Goal: Transaction & Acquisition: Book appointment/travel/reservation

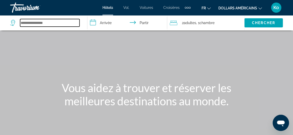
click at [57, 25] on input "Widget de recherche" at bounding box center [49, 23] width 59 height 8
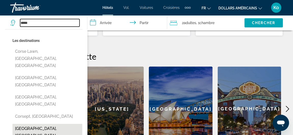
scroll to position [186, 0]
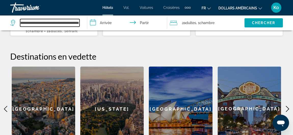
scroll to position [0, 71]
drag, startPoint x: 69, startPoint y: 22, endPoint x: 83, endPoint y: 21, distance: 14.2
click at [83, 21] on app-destination-search "**********" at bounding box center [43, 22] width 87 height 15
type input "*"
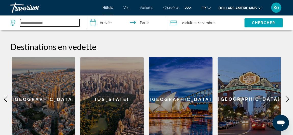
scroll to position [196, 0]
click at [42, 23] on input "Widget de recherche" at bounding box center [49, 23] width 59 height 8
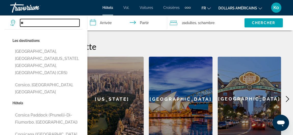
type input "*"
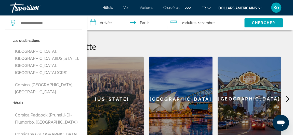
click at [245, 6] on font "dollars américains" at bounding box center [237, 8] width 39 height 4
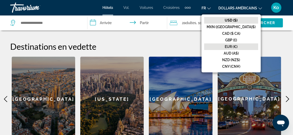
click at [237, 47] on font "EUR (€)" at bounding box center [230, 47] width 13 height 4
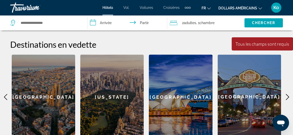
scroll to position [167, 0]
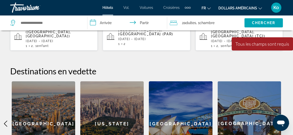
click at [85, 60] on div "**********" at bounding box center [146, 70] width 293 height 193
click at [222, 9] on font "dollars américains" at bounding box center [237, 8] width 39 height 4
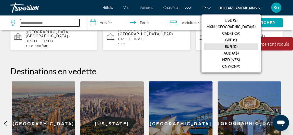
click at [68, 20] on input "Widget de recherche" at bounding box center [49, 23] width 59 height 8
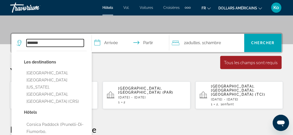
scroll to position [109, 0]
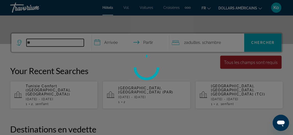
type input "*"
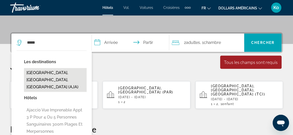
click at [70, 73] on button "[GEOGRAPHIC_DATA], [GEOGRAPHIC_DATA], [GEOGRAPHIC_DATA] (AJA)" at bounding box center [55, 80] width 63 height 24
type input "**********"
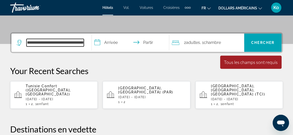
scroll to position [124, 0]
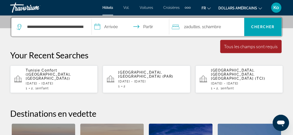
click at [113, 27] on input "**********" at bounding box center [131, 28] width 79 height 20
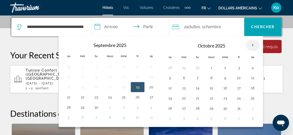
click at [249, 49] on th "Mois prochain" at bounding box center [252, 45] width 14 height 11
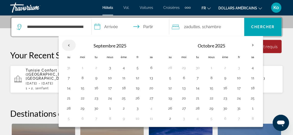
click at [70, 44] on th "Previous month" at bounding box center [69, 45] width 14 height 11
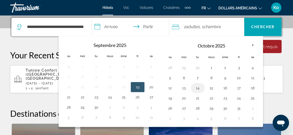
click at [194, 87] on button "14" at bounding box center [197, 88] width 8 height 7
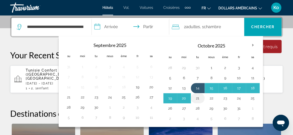
click at [196, 96] on button "21" at bounding box center [197, 98] width 8 height 7
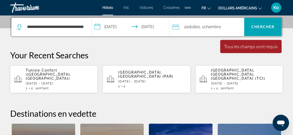
type input "**********"
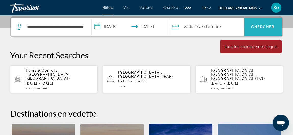
click at [255, 34] on span "Widget de recherche" at bounding box center [262, 27] width 37 height 18
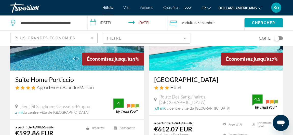
scroll to position [79, 0]
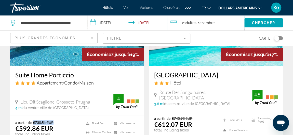
drag, startPoint x: 30, startPoint y: 123, endPoint x: 55, endPoint y: 122, distance: 25.2
click at [55, 122] on p "a partir de €730.51 EUR" at bounding box center [47, 123] width 64 height 4
click at [56, 122] on p "a partir de €730.51 EUR" at bounding box center [47, 123] width 64 height 4
click at [27, 129] on ins "€592.86 EUR" at bounding box center [34, 129] width 38 height 8
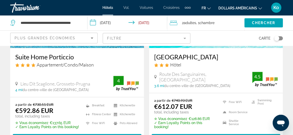
scroll to position [97, 0]
click at [72, 122] on p "✮ Vous économisez €137.65 EUR" at bounding box center [47, 123] width 64 height 4
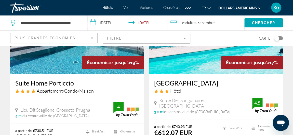
scroll to position [70, 0]
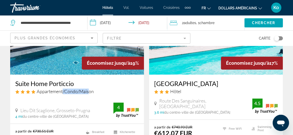
drag, startPoint x: 63, startPoint y: 92, endPoint x: 90, endPoint y: 95, distance: 27.1
click at [90, 95] on div "Suite Home Porticcio Appartement/Condo/Maison" at bounding box center [76, 89] width 123 height 18
click at [97, 93] on div "Appartement/Condo/Maison" at bounding box center [76, 92] width 123 height 6
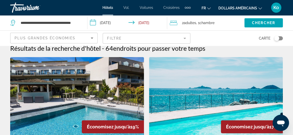
scroll to position [0, 0]
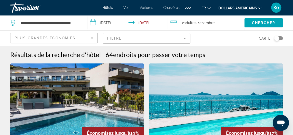
click at [81, 22] on div "**********" at bounding box center [46, 22] width 72 height 15
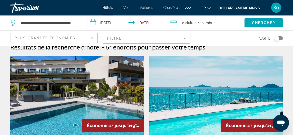
scroll to position [5, 0]
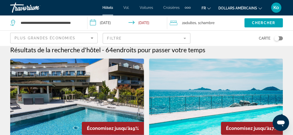
click at [185, 8] on div "Éléments de navigation supplémentaires" at bounding box center [185, 8] width 2 height 2
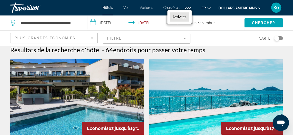
click at [181, 17] on font "Activités" at bounding box center [179, 17] width 14 height 4
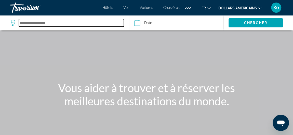
click at [93, 24] on input "Search widget" at bounding box center [71, 23] width 105 height 8
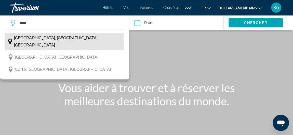
click at [80, 38] on button "[GEOGRAPHIC_DATA], [GEOGRAPHIC_DATA], [GEOGRAPHIC_DATA]" at bounding box center [64, 41] width 119 height 17
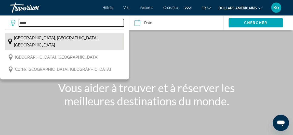
type input "**********"
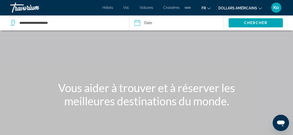
click at [152, 23] on input "Date" at bounding box center [156, 23] width 47 height 17
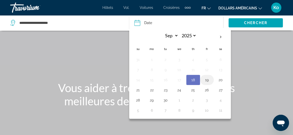
click at [209, 77] on button "19" at bounding box center [206, 80] width 8 height 7
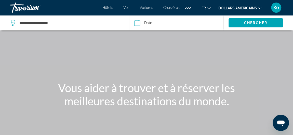
type input "**********"
click at [253, 19] on span "Search widget" at bounding box center [255, 23] width 54 height 12
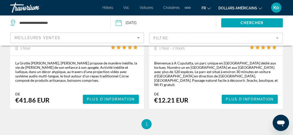
scroll to position [130, 0]
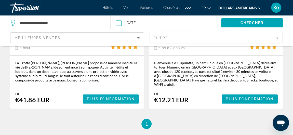
click at [95, 93] on span "Contenu principal" at bounding box center [111, 99] width 56 height 12
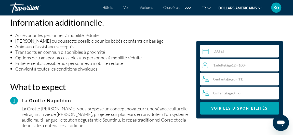
scroll to position [513, 0]
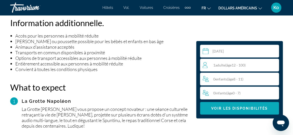
click at [234, 109] on span "Voir les disponibilités" at bounding box center [239, 109] width 56 height 4
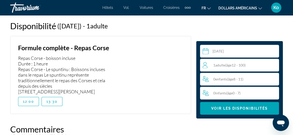
scroll to position [767, 0]
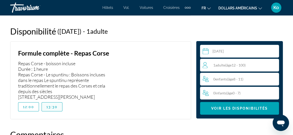
click at [54, 109] on span "13:30" at bounding box center [51, 107] width 11 height 4
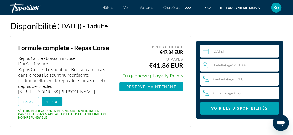
scroll to position [772, 0]
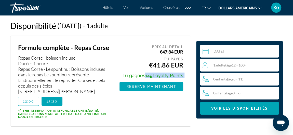
drag, startPoint x: 143, startPoint y: 75, endPoint x: 168, endPoint y: 79, distance: 25.3
click at [168, 79] on div "Prix au détail €47.84 EUR Tu payes €41.86 EUR Tu gagnes 149 Loyalty Points Rese…" at bounding box center [151, 68] width 64 height 48
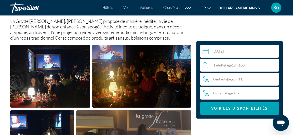
scroll to position [279, 0]
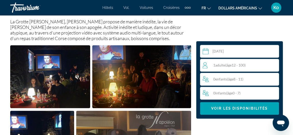
click at [27, 9] on div "Travorium" at bounding box center [35, 7] width 51 height 13
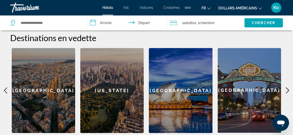
scroll to position [204, 0]
